Goal: Task Accomplishment & Management: Complete application form

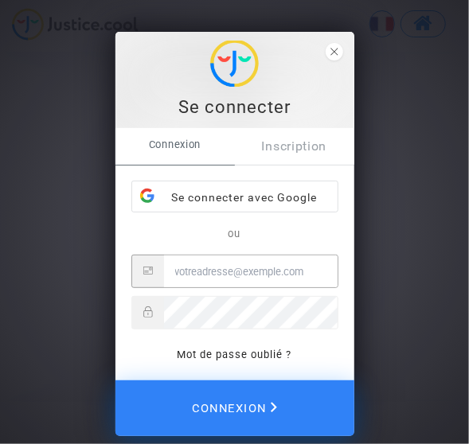
type input "ac.curdel@hotmail.fr"
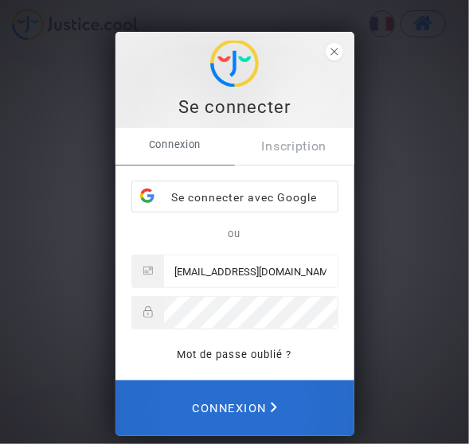
click at [238, 399] on span "Connexion" at bounding box center [234, 408] width 85 height 35
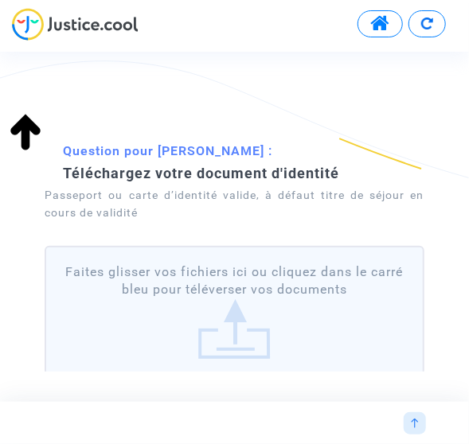
scroll to position [154, 0]
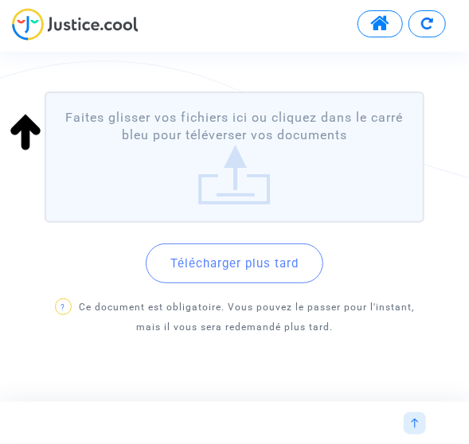
click at [245, 158] on label "Faites glisser vos fichiers ici ou cliquez dans le carré bleu pour téléverser v…" at bounding box center [234, 156] width 379 height 131
click at [0, 0] on input "Faites glisser vos fichiers ici ou cliquez dans le carré bleu pour téléverser v…" at bounding box center [0, 0] width 0 height 0
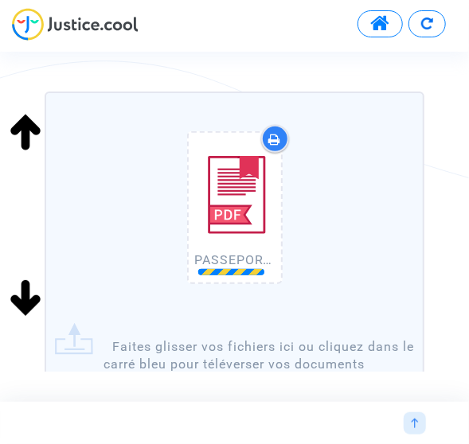
click at [326, 259] on div "PASSEPORT AH.pdf" at bounding box center [234, 211] width 360 height 204
click at [0, 0] on input "PASSEPORT AH.pdf Faites glisser vos fichiers ici ou cliquez dans le carré bleu …" at bounding box center [0, 0] width 0 height 0
